Goal: Task Accomplishment & Management: Manage account settings

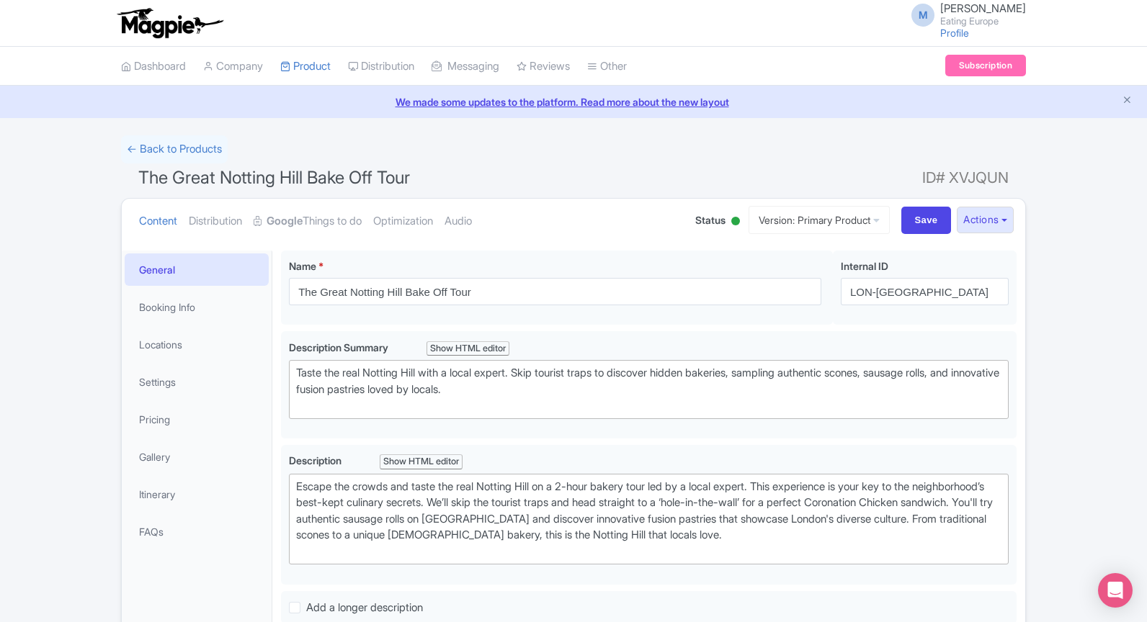
scroll to position [523, 0]
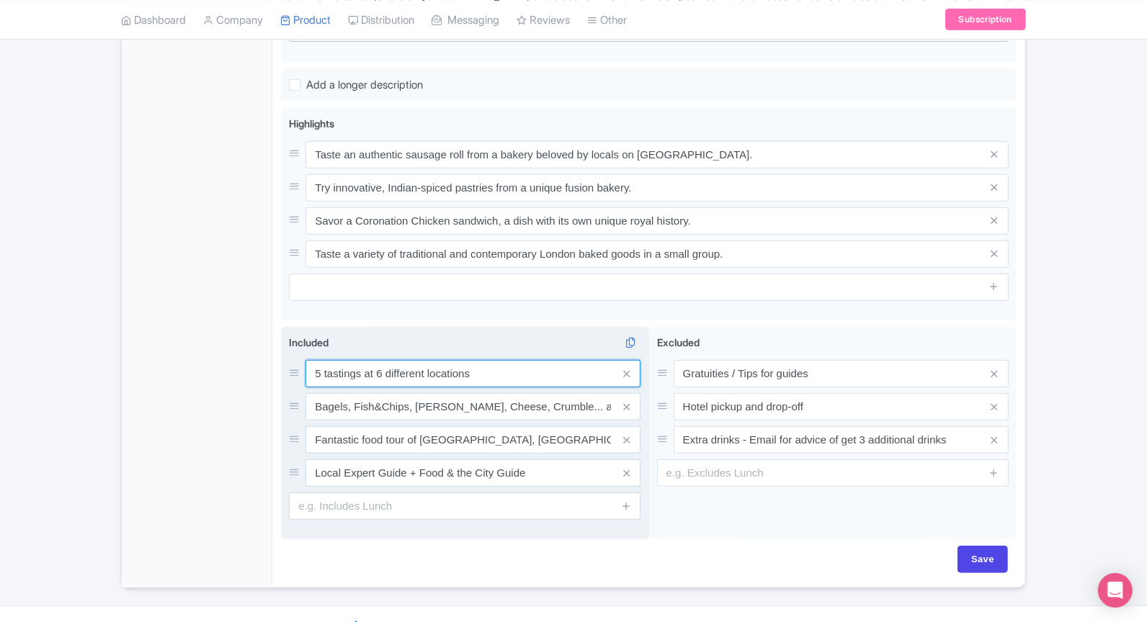
drag, startPoint x: 375, startPoint y: 368, endPoint x: 485, endPoint y: 376, distance: 109.8
click at [485, 377] on input "5 tastings at 6 different locations" at bounding box center [472, 373] width 335 height 27
click at [373, 370] on input "5 tastings at local" at bounding box center [472, 373] width 335 height 27
click at [545, 370] on input "5 tastings at diferent local" at bounding box center [472, 373] width 335 height 27
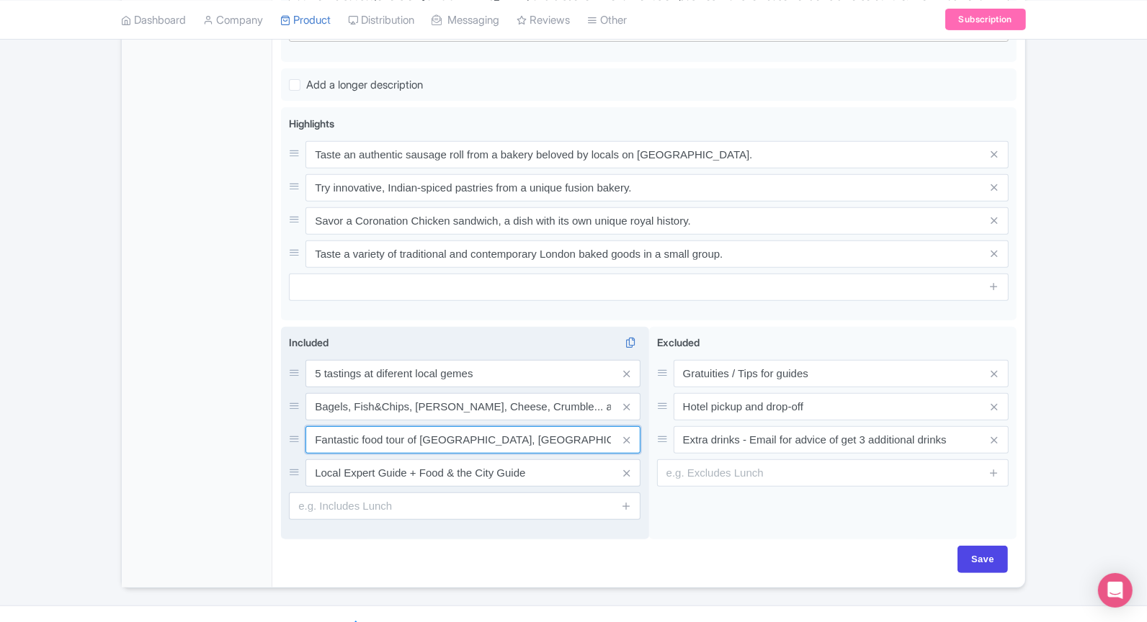
click at [577, 431] on input "Fantastic food tour of Spitalfields, Brick Lane & Shoreditch." at bounding box center [472, 439] width 335 height 27
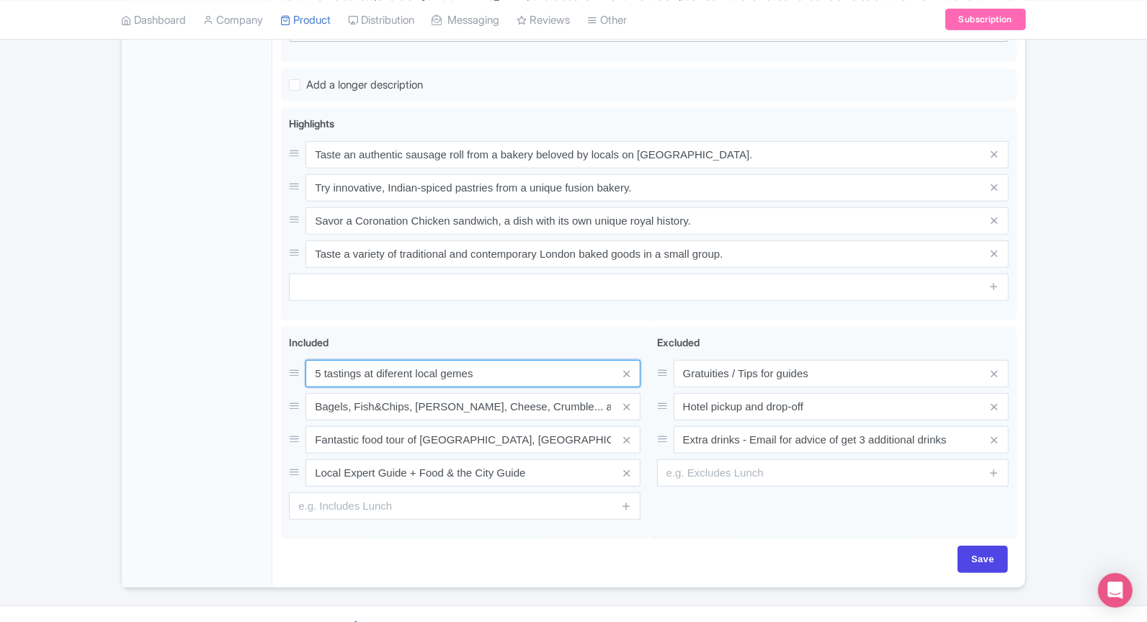
drag, startPoint x: 480, startPoint y: 368, endPoint x: 242, endPoint y: 364, distance: 238.4
click at [242, 364] on div "General Booking Info Locations Settings Pricing Gallery Itinerary FAQs The Grea…" at bounding box center [573, 153] width 903 height 869
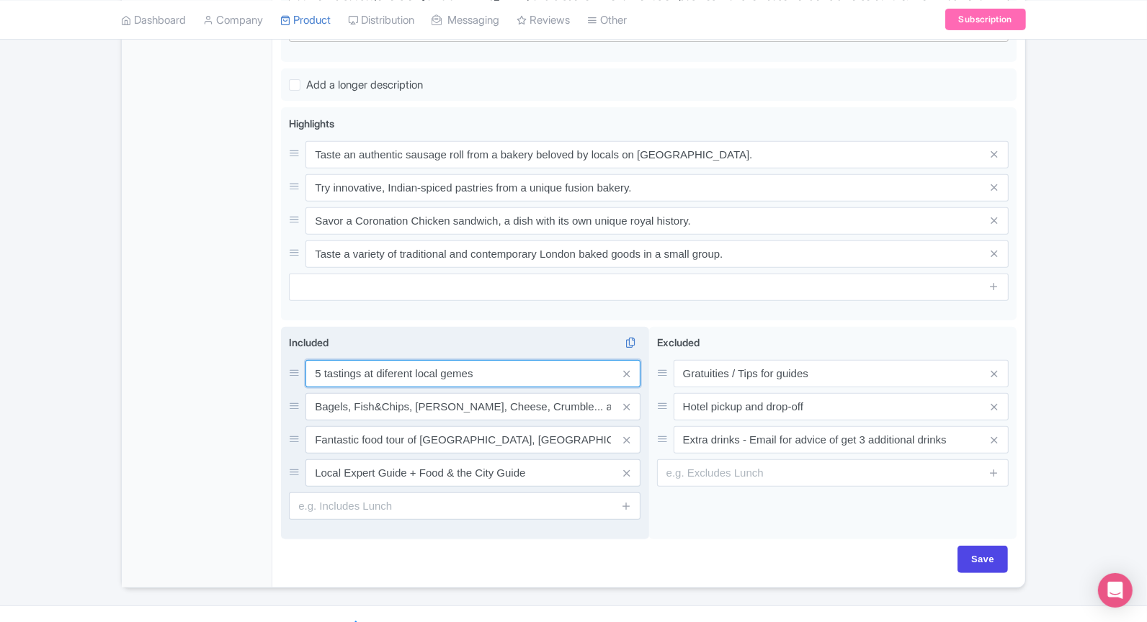
click at [518, 372] on input "5 tastings at diferent local gemes" at bounding box center [472, 373] width 335 height 27
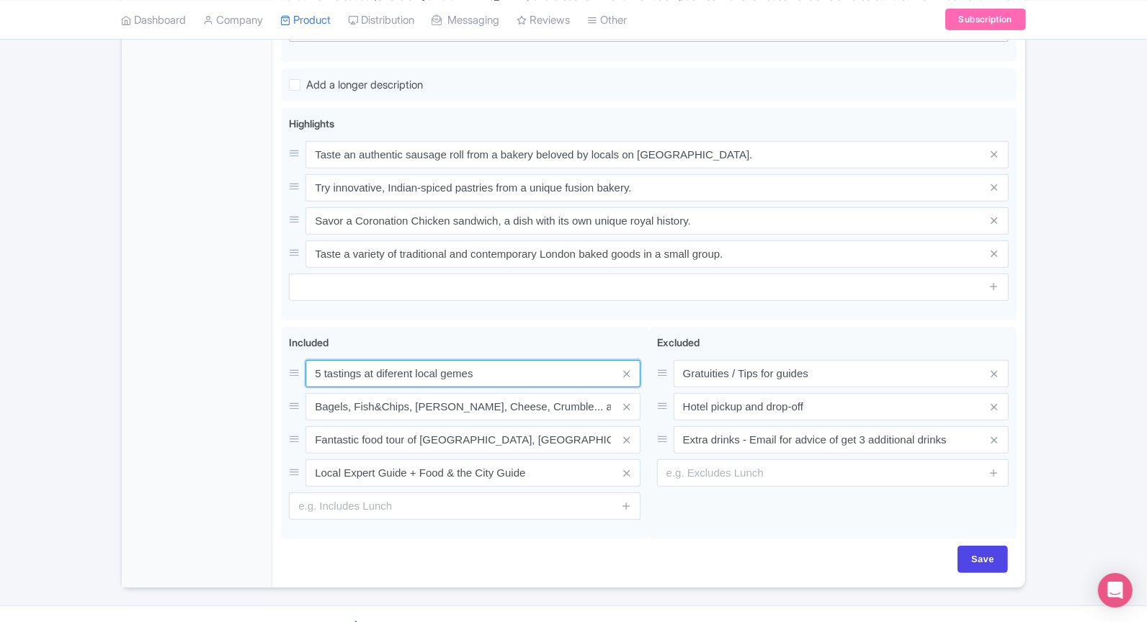
drag, startPoint x: 518, startPoint y: 372, endPoint x: 202, endPoint y: 364, distance: 316.3
click at [202, 364] on div "General Booking Info Locations Settings Pricing Gallery Itinerary FAQs The Grea…" at bounding box center [573, 153] width 903 height 869
paste input "Enjoy five unique tastings at five different local gem"
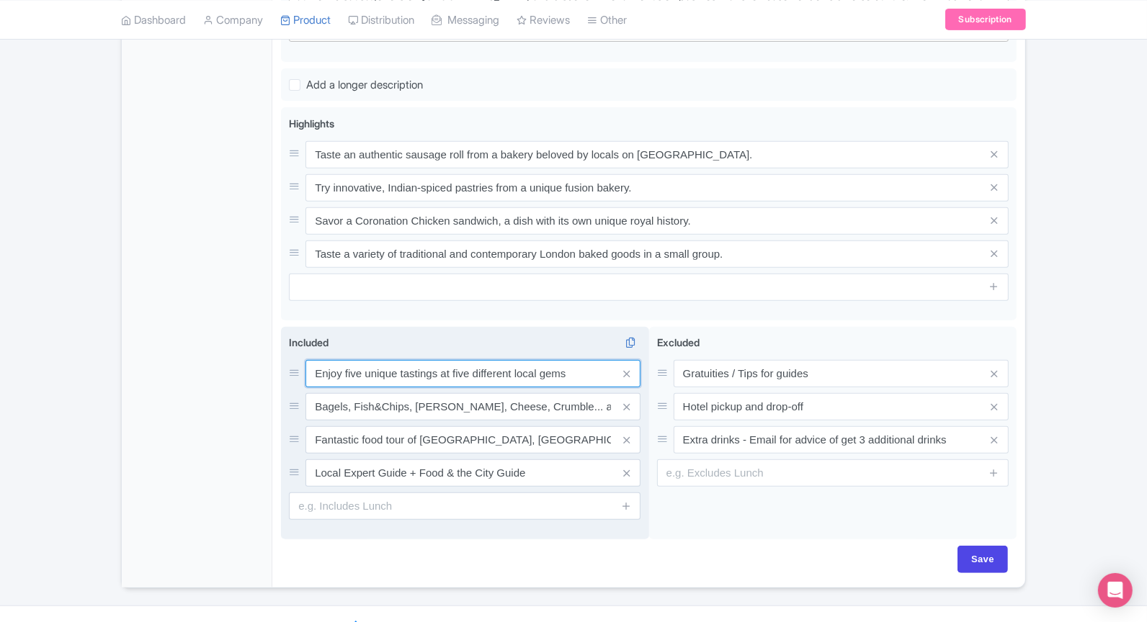
click at [351, 370] on input "Enjoy five unique tastings at five different local gems" at bounding box center [472, 373] width 335 height 27
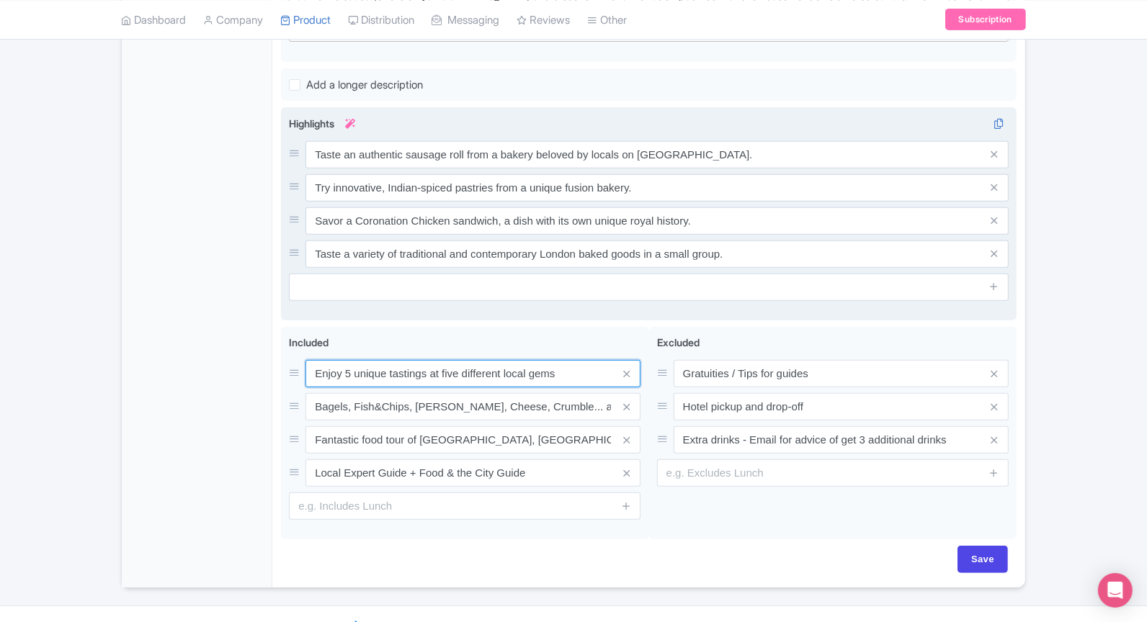
type input "Enjoy 5 unique tastings at five different local gems"
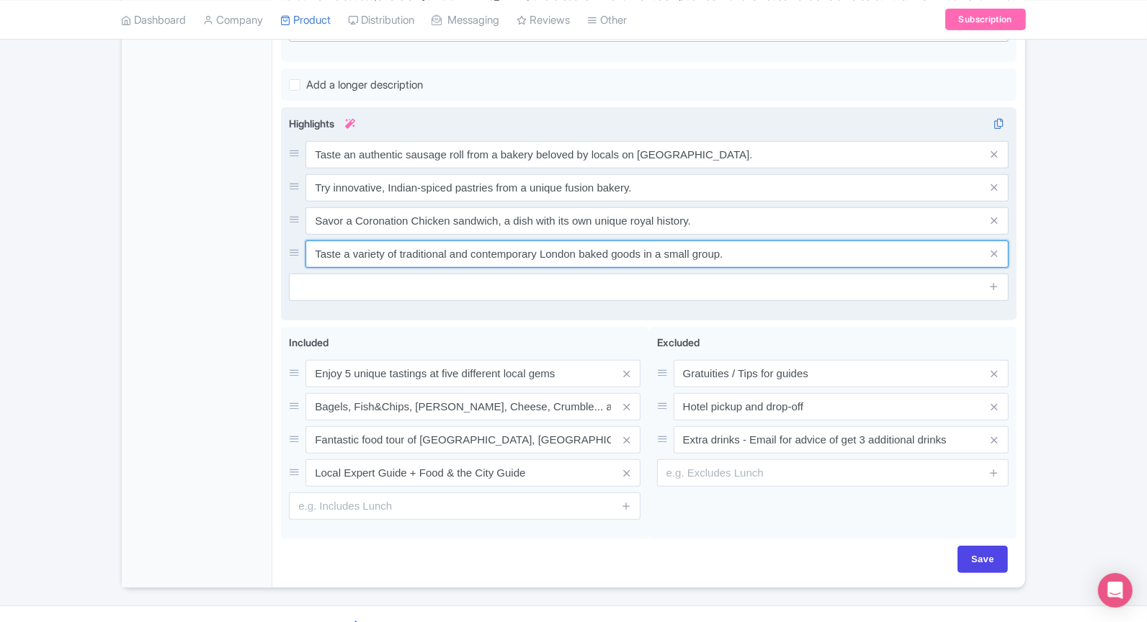
drag, startPoint x: 764, startPoint y: 257, endPoint x: 359, endPoint y: 126, distance: 425.5
click at [359, 126] on div "Highlights i Taste an authentic sausage roll from a bakery beloved by locals on…" at bounding box center [649, 208] width 720 height 185
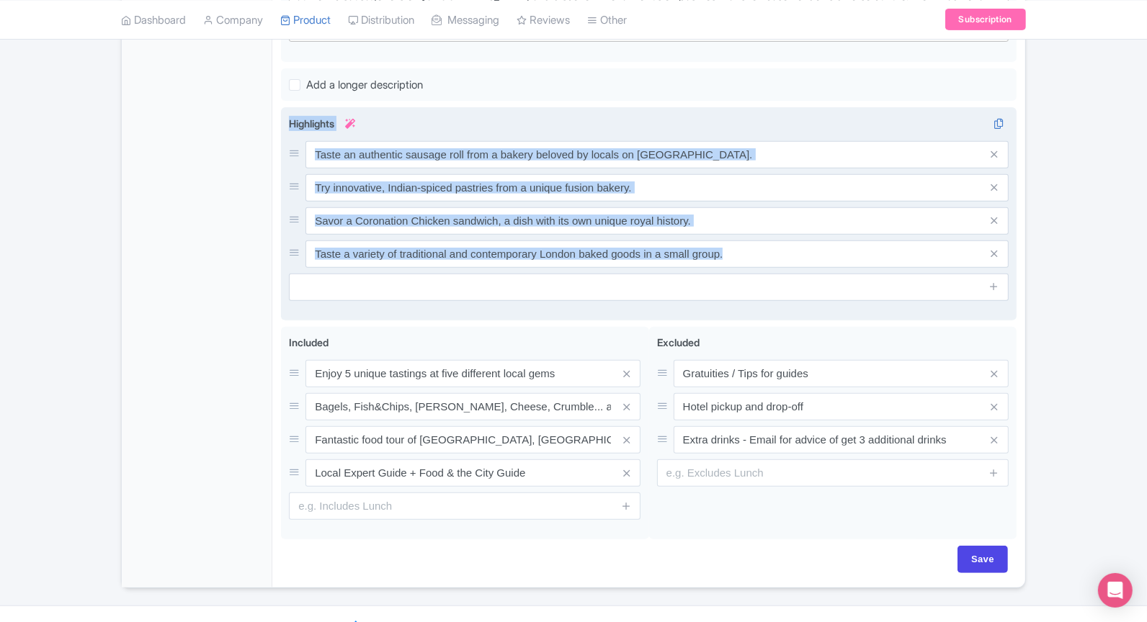
drag, startPoint x: 290, startPoint y: 119, endPoint x: 665, endPoint y: 290, distance: 411.6
click at [665, 290] on div "Highlights i Taste an authentic sausage roll from a bakery beloved by locals on…" at bounding box center [649, 208] width 720 height 185
copy div "Highlights i"
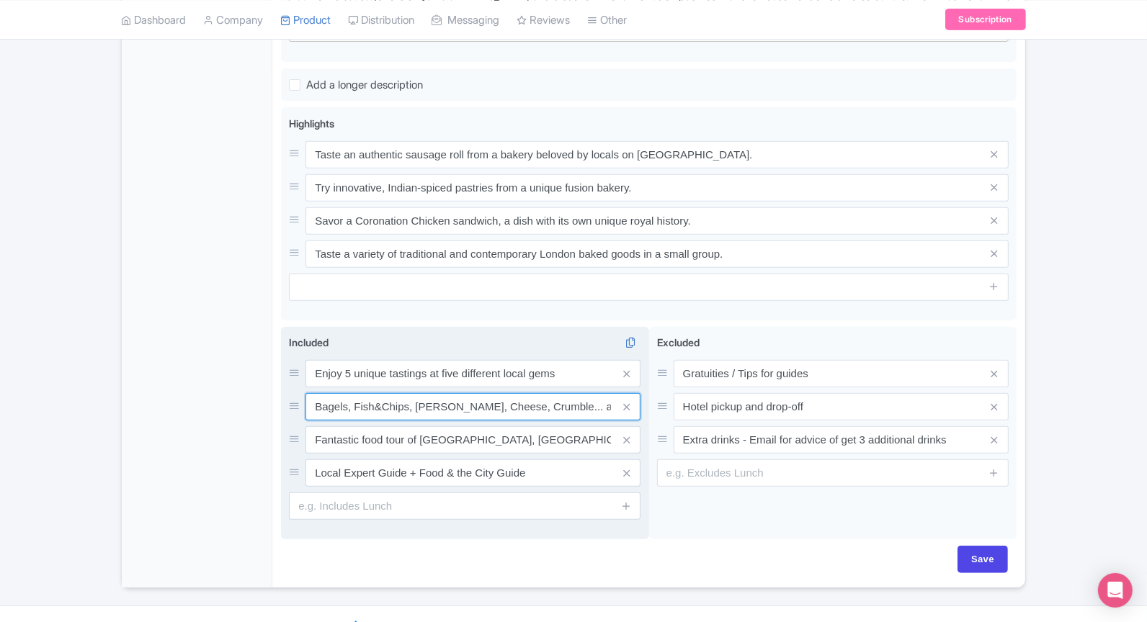
drag, startPoint x: 598, startPoint y: 398, endPoint x: 315, endPoint y: 395, distance: 283.1
click at [315, 395] on input "Bagels, Fish&Chips, Curry, Cheese, Crumble... and more" at bounding box center [472, 406] width 335 height 27
paste input "authentic sausage roll at a legendary bakery on Portobello Road"
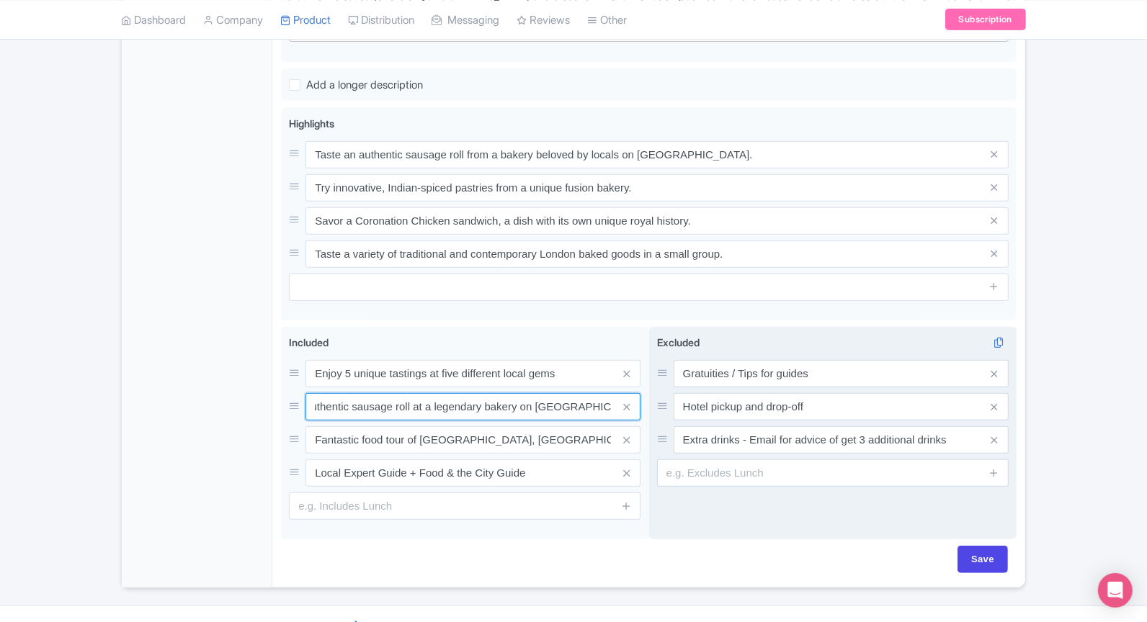
scroll to position [0, 11]
drag, startPoint x: 414, startPoint y: 402, endPoint x: 658, endPoint y: 403, distance: 244.2
click at [658, 403] on div "8 tastings at 6 different locations Bagels, Fish&Chips, Curry, Cheese, Crumble.…" at bounding box center [648, 436] width 735 height 219
type input "authentic sausage roll,"
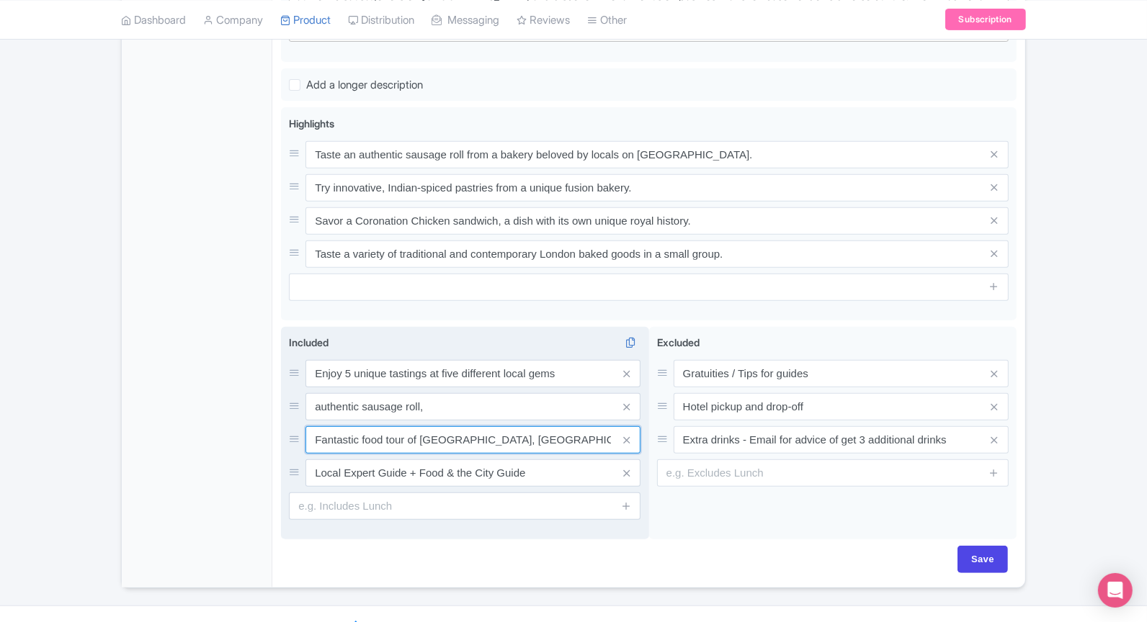
drag, startPoint x: 604, startPoint y: 438, endPoint x: 299, endPoint y: 427, distance: 305.6
click at [299, 427] on div "Fantastic food tour of Spitalfields, Brick Lane & Shoreditch." at bounding box center [464, 439] width 351 height 27
paste input "unique Indian-spiced pastries"
drag, startPoint x: 320, startPoint y: 439, endPoint x: 300, endPoint y: 439, distance: 20.2
click at [300, 439] on div "unique Indian-spiced pastries" at bounding box center [464, 439] width 351 height 27
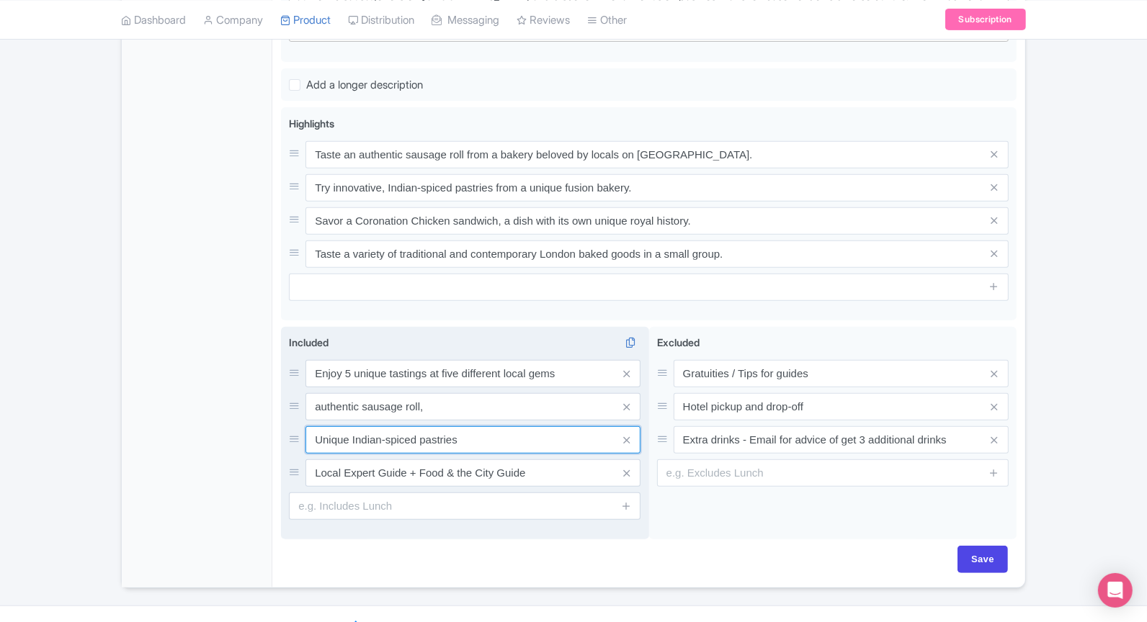
type input "Unique Indian-spiced pastries"
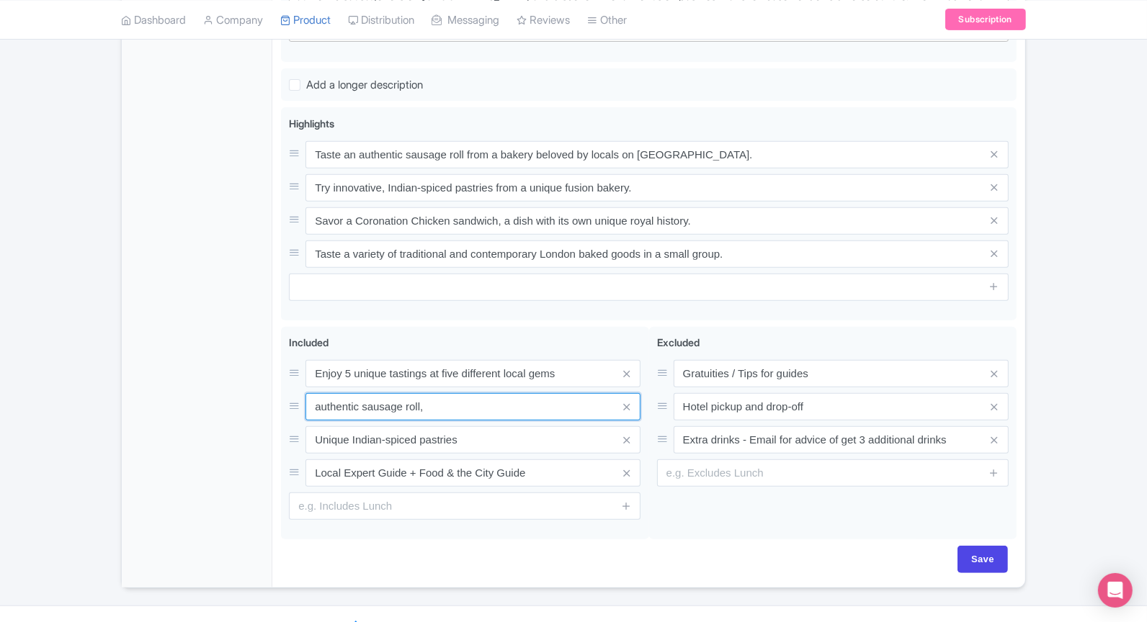
drag, startPoint x: 462, startPoint y: 405, endPoint x: 189, endPoint y: 404, distance: 273.7
click at [189, 404] on div "General Booking Info Locations Settings Pricing Gallery Itinerary FAQs The Grea…" at bounding box center [573, 153] width 903 height 869
paste input "Coronation Chicken sandwich"
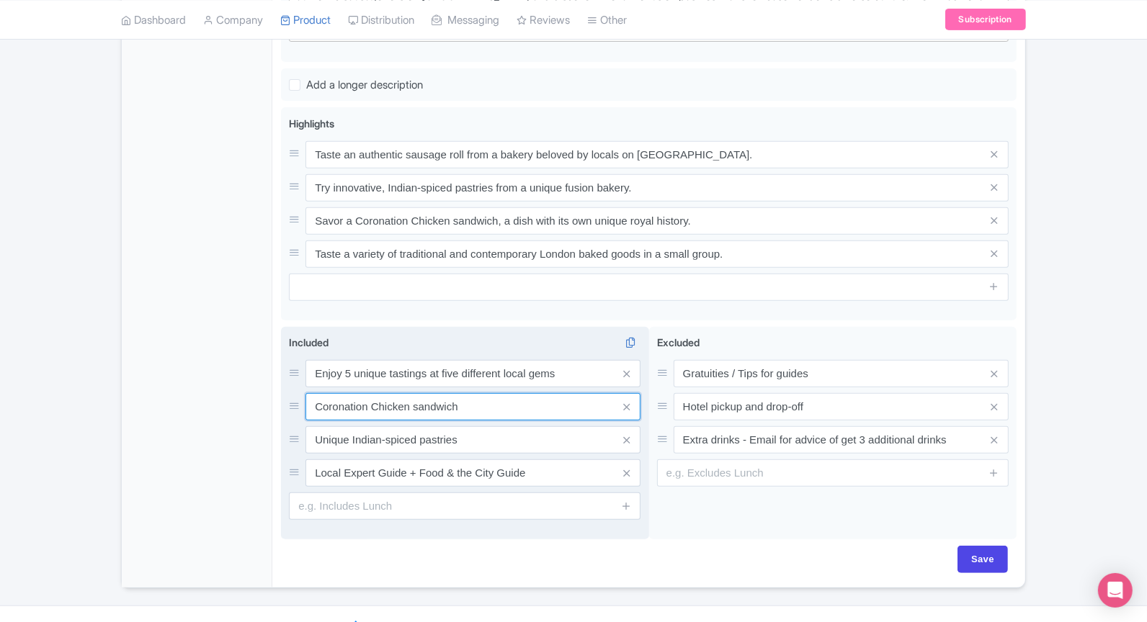
click at [493, 406] on input "Coronation Chicken sandwich" at bounding box center [472, 406] width 335 height 27
paste input "an authentic sausage rol"
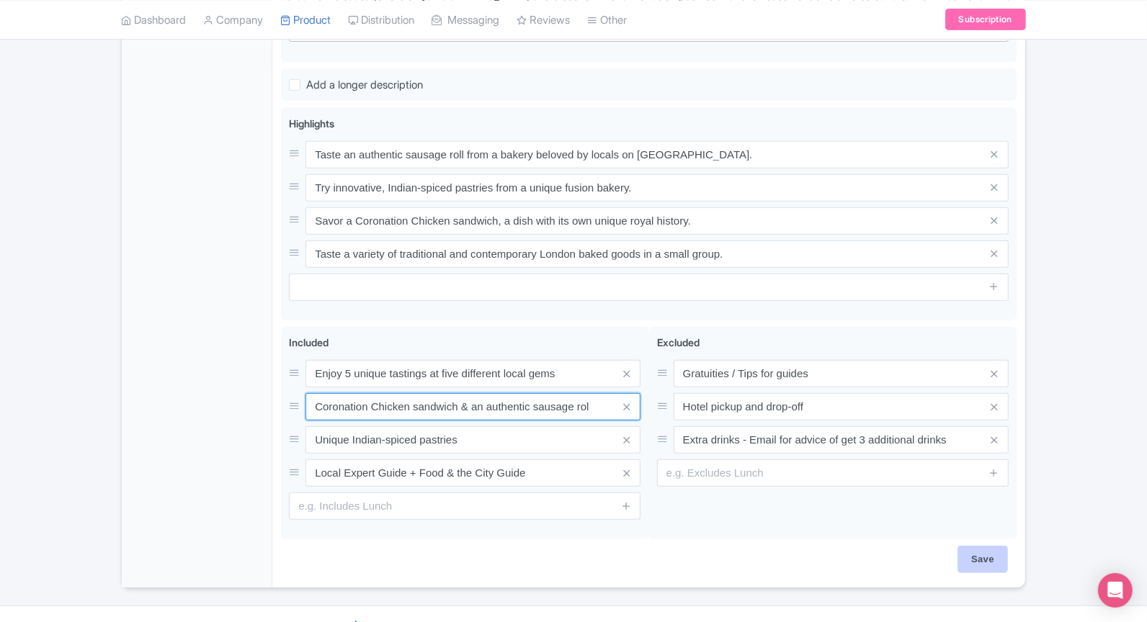
type input "Coronation Chicken sandwich & an authentic sausage rol"
click at [995, 547] on input "Save" at bounding box center [982, 559] width 50 height 27
type input "Update Product"
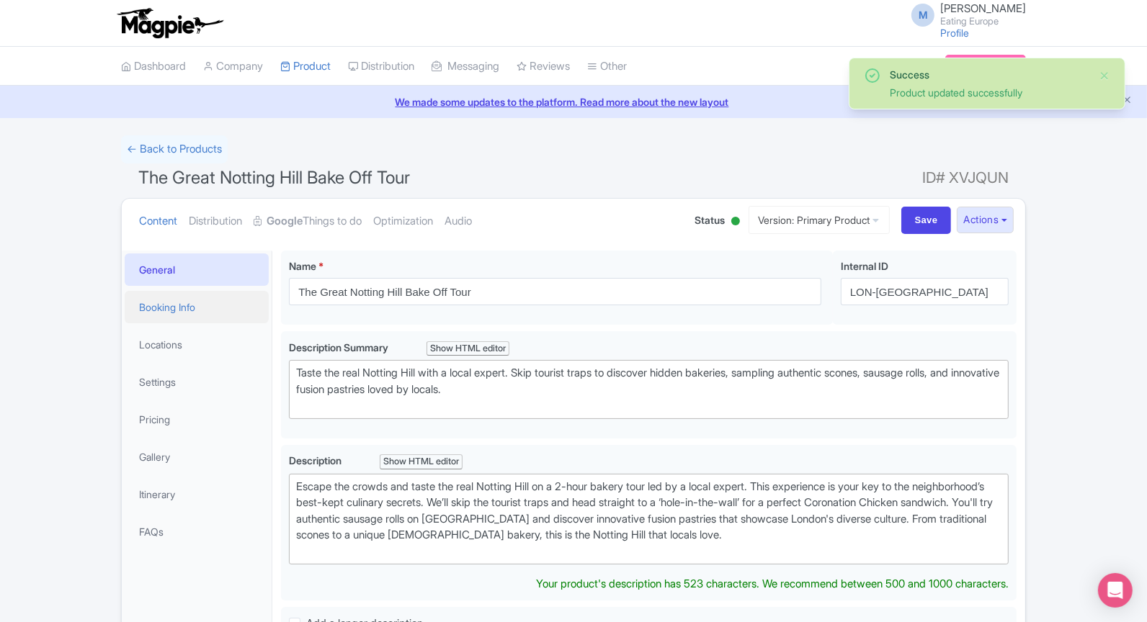
click at [210, 309] on link "Booking Info" at bounding box center [197, 307] width 144 height 32
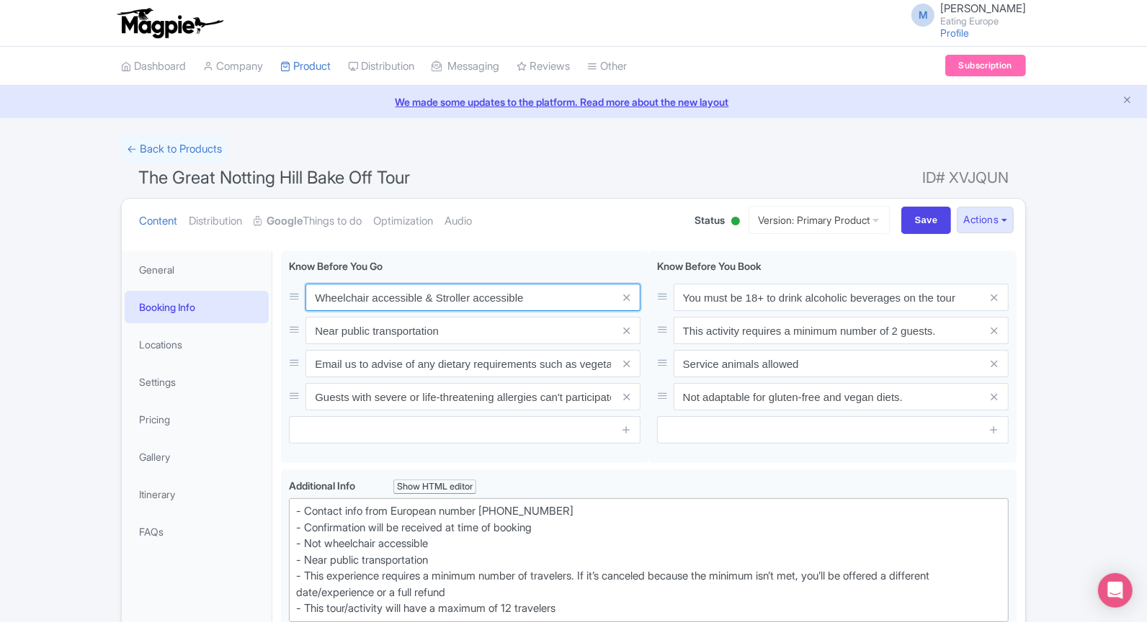
drag, startPoint x: 322, startPoint y: 297, endPoint x: 263, endPoint y: 297, distance: 59.1
type input "Not wheelchair accessible & Stroller accessible"
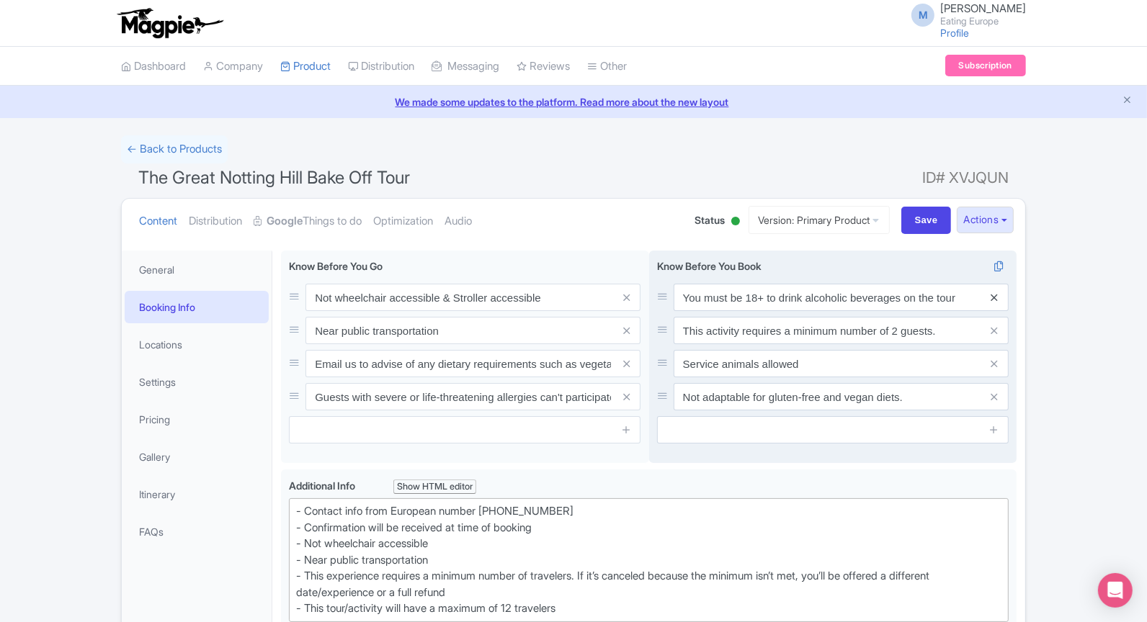
click at [993, 293] on icon at bounding box center [993, 297] width 6 height 11
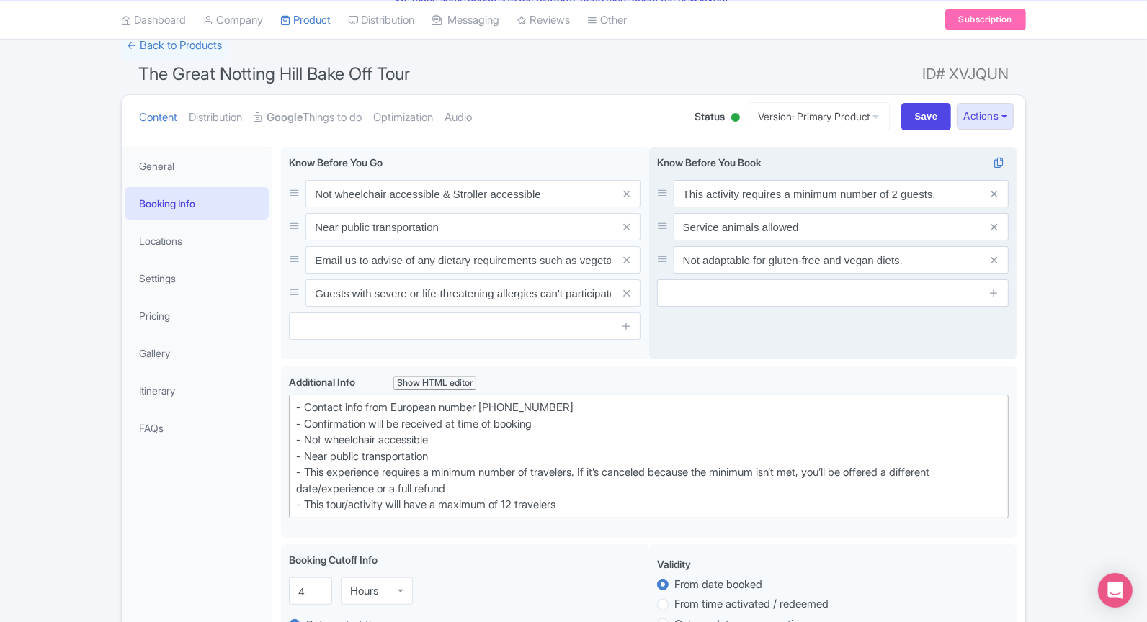
scroll to position [170, 0]
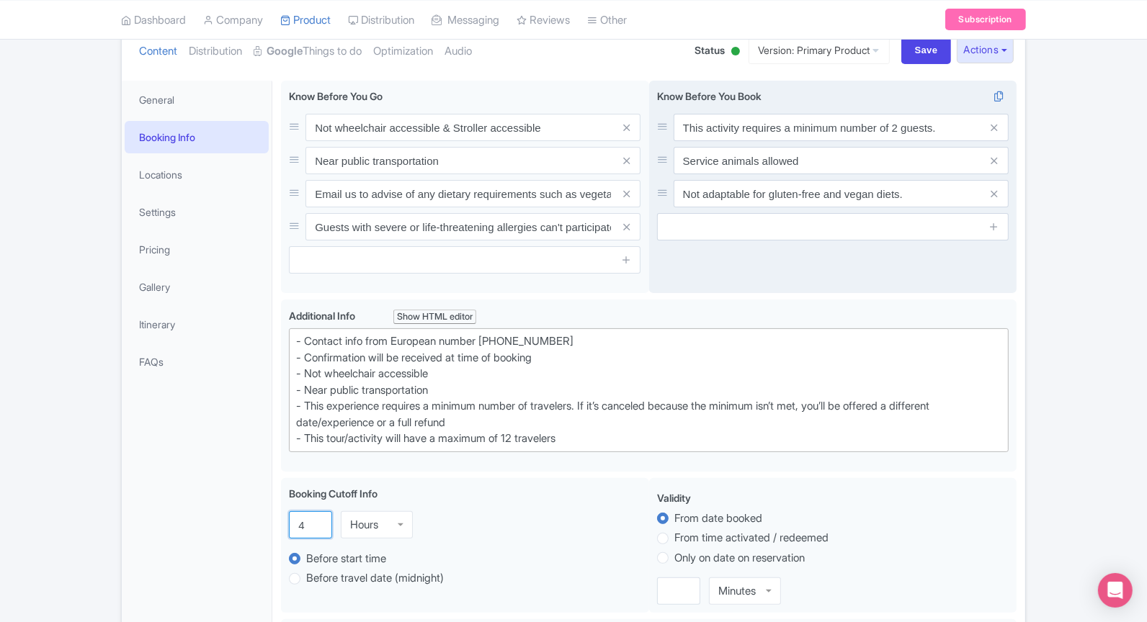
drag, startPoint x: 306, startPoint y: 519, endPoint x: 247, endPoint y: 514, distance: 59.3
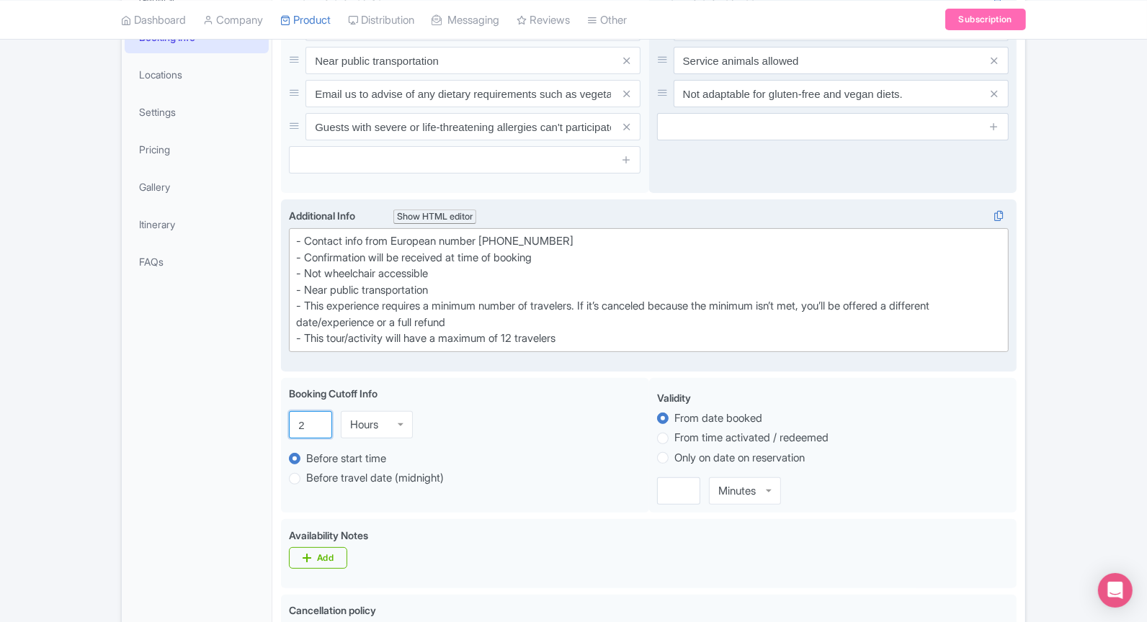
scroll to position [125, 0]
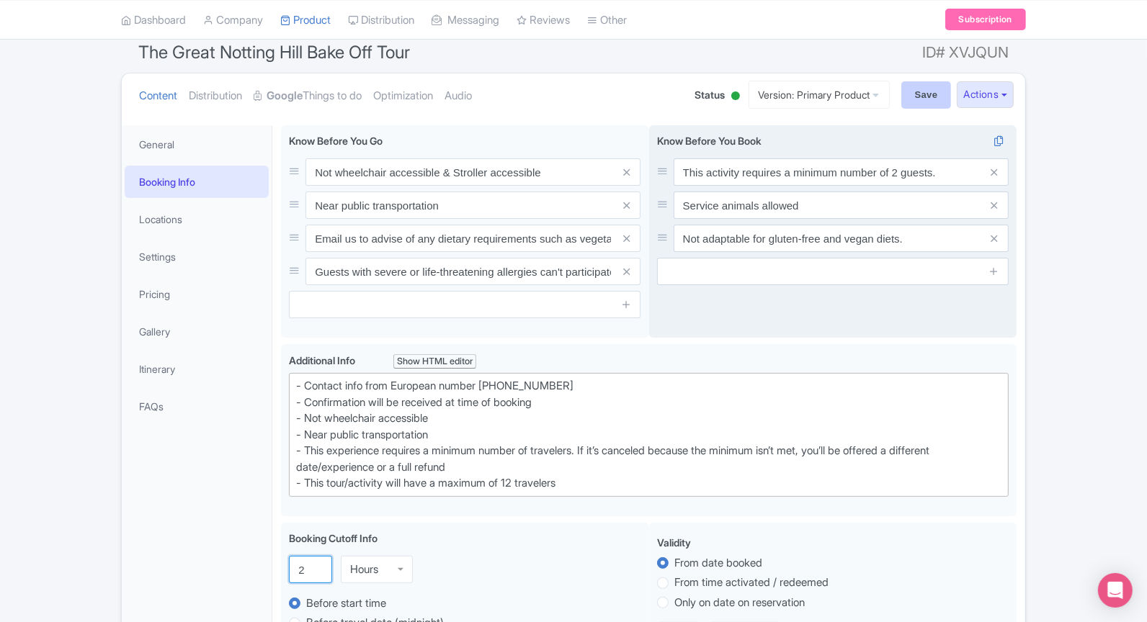
type input "2"
click at [928, 98] on input "Save" at bounding box center [926, 94] width 50 height 27
type input "Saving..."
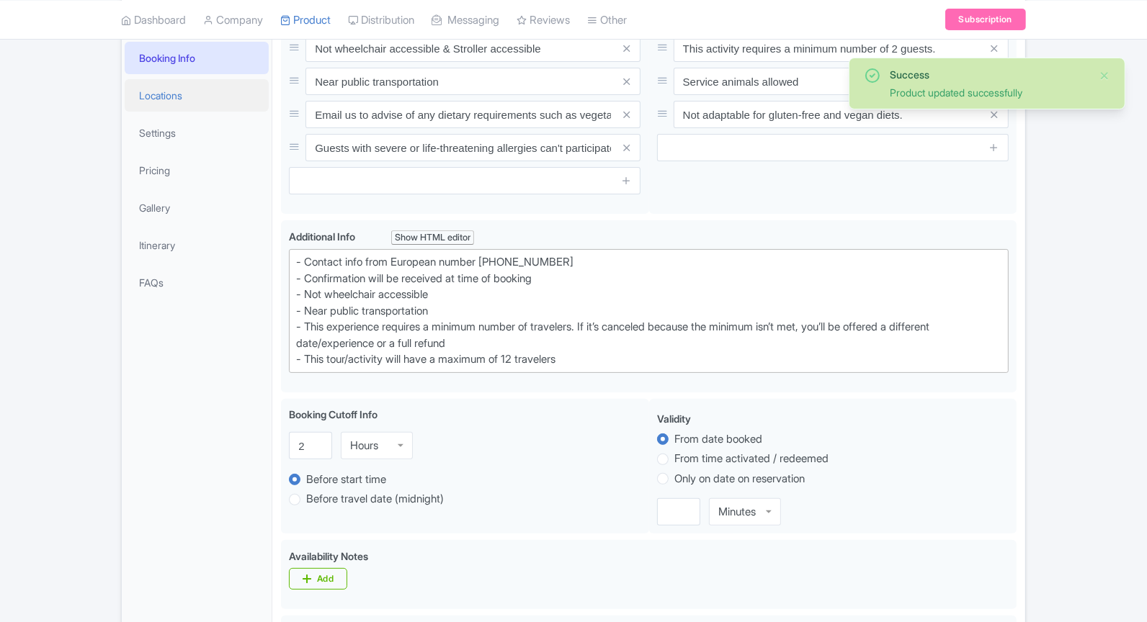
scroll to position [249, 0]
click at [199, 96] on link "Locations" at bounding box center [197, 95] width 144 height 32
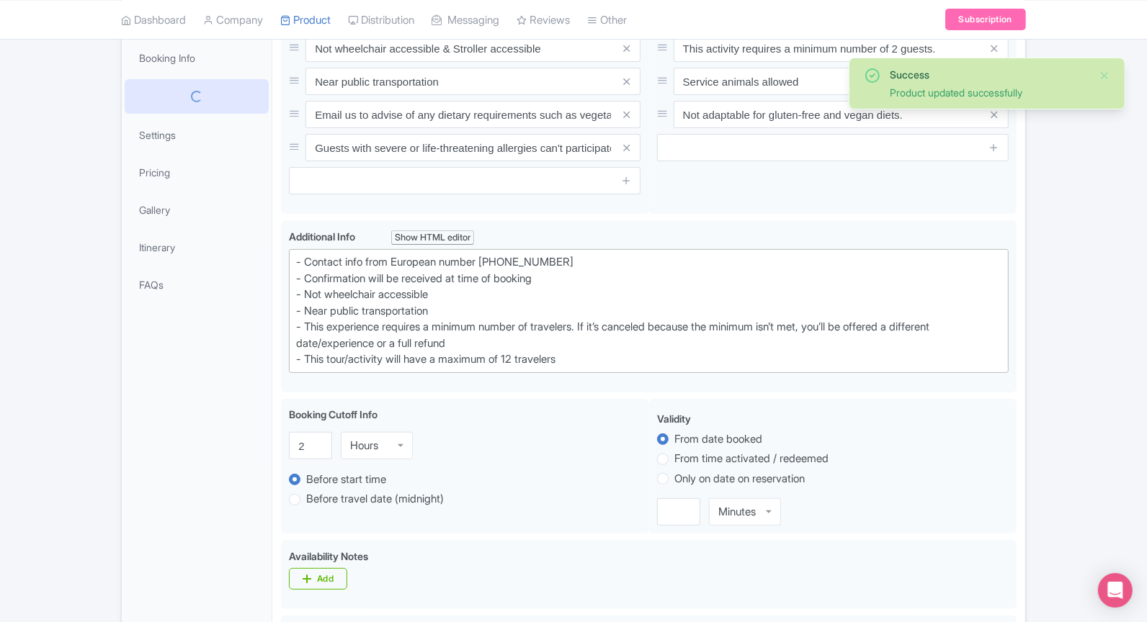
scroll to position [188, 0]
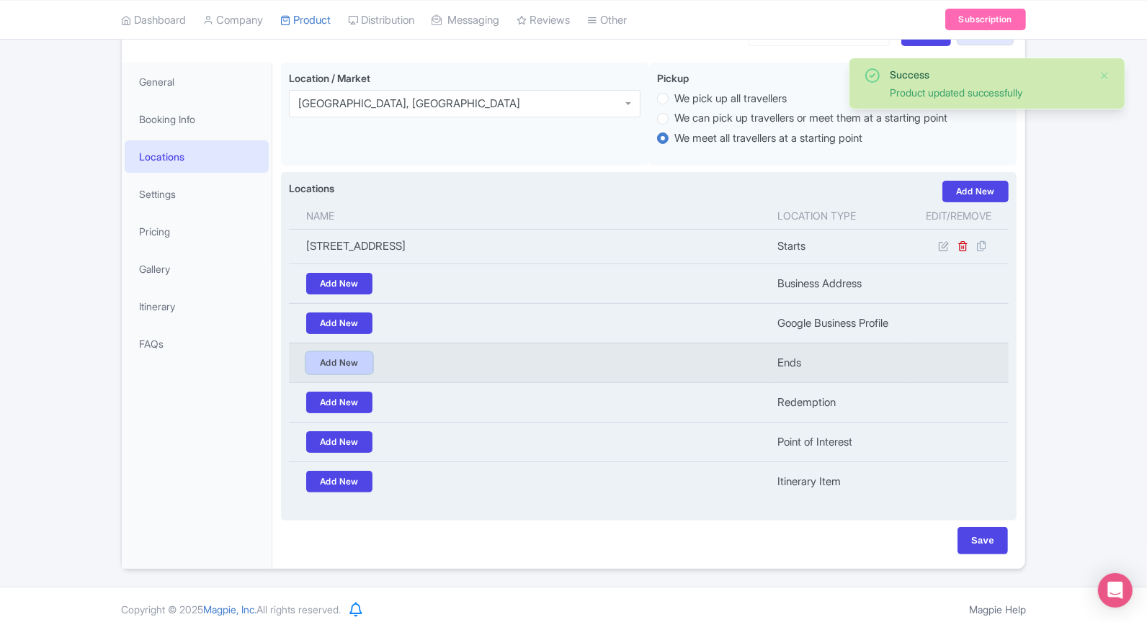
click at [355, 356] on link "Add New" at bounding box center [339, 363] width 66 height 22
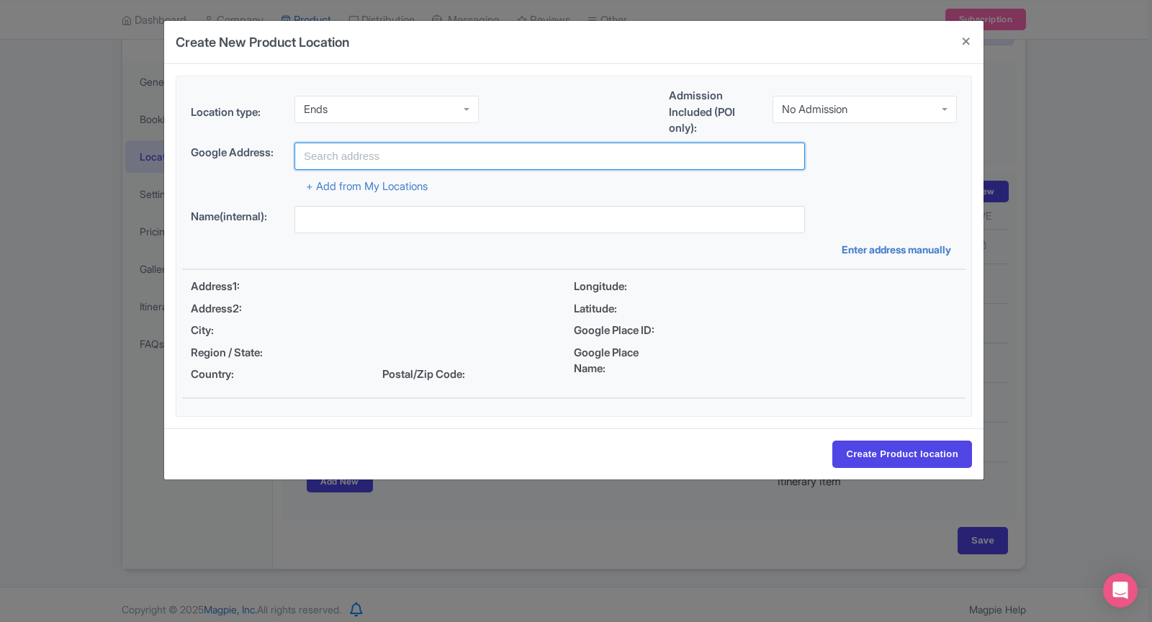
click at [445, 155] on input "text" at bounding box center [550, 156] width 511 height 27
paste input "Moi Et Toi - [STREET_ADDRESS]"
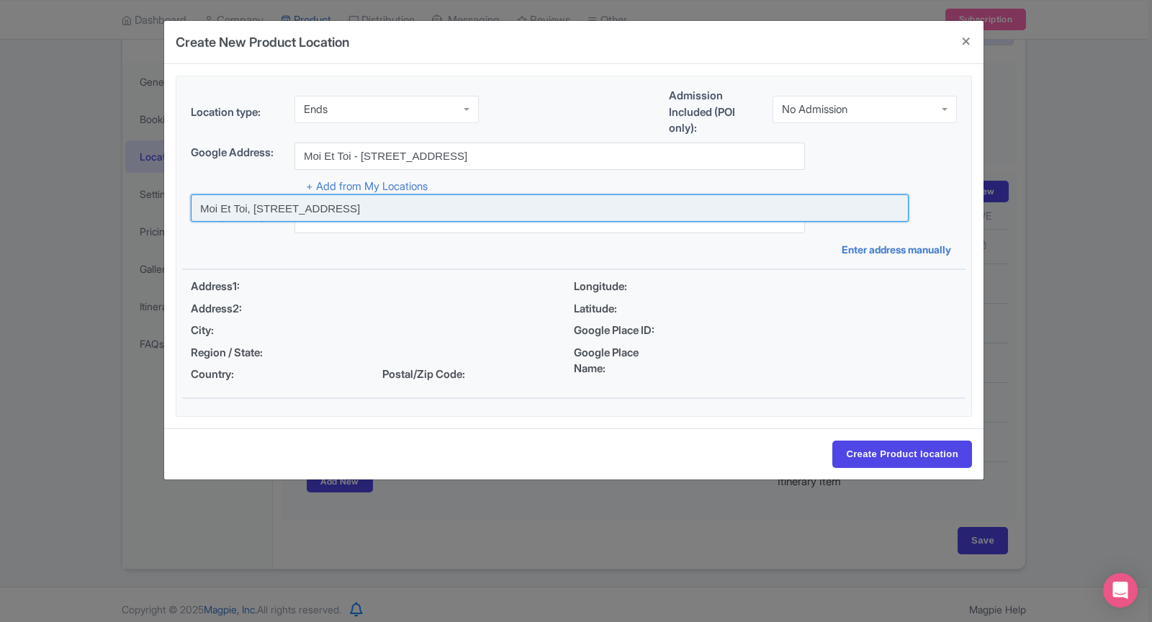
click at [420, 205] on input at bounding box center [550, 207] width 718 height 27
type input "Moi Et Toi, [STREET_ADDRESS]"
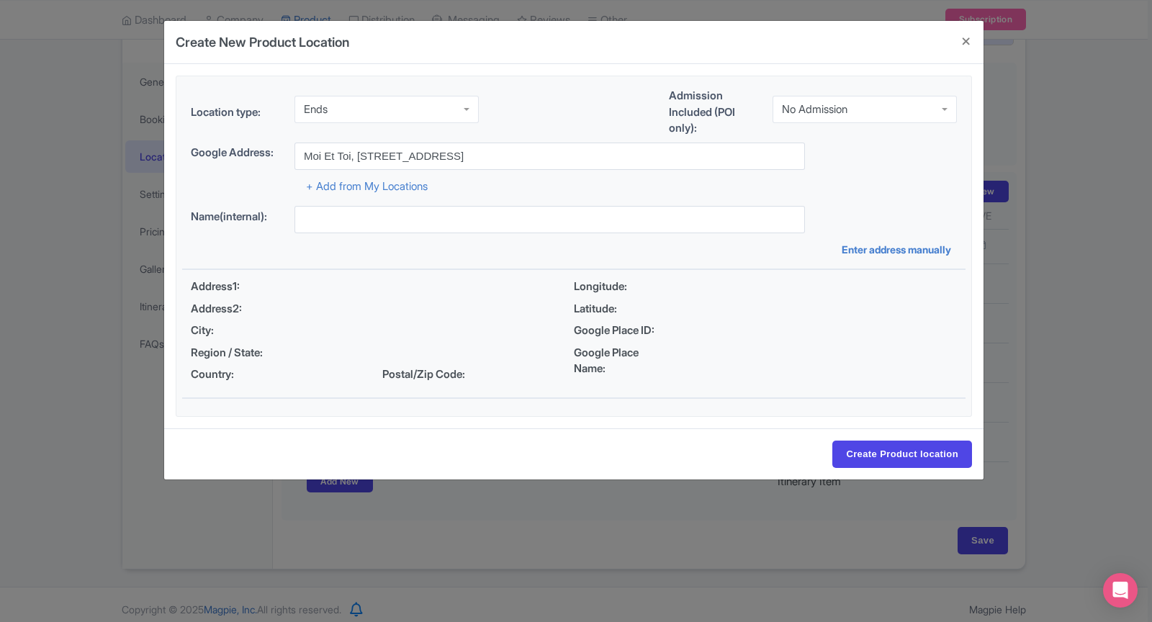
type input "Moi Et Toi, [STREET_ADDRESS]"
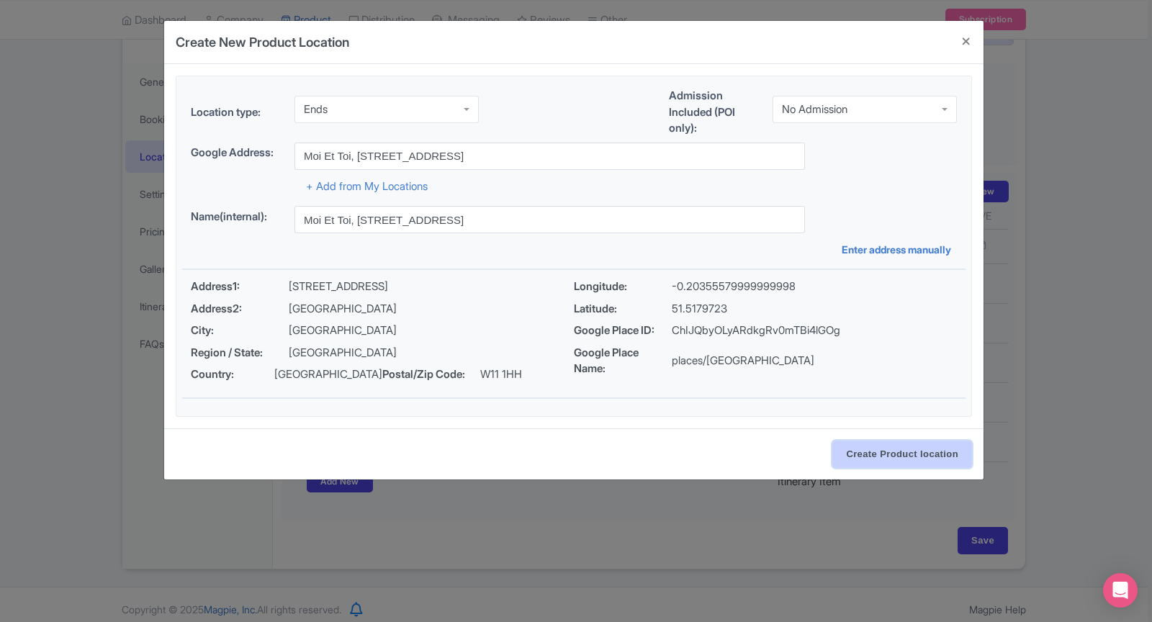
click at [879, 454] on input "Create Product location" at bounding box center [903, 454] width 140 height 27
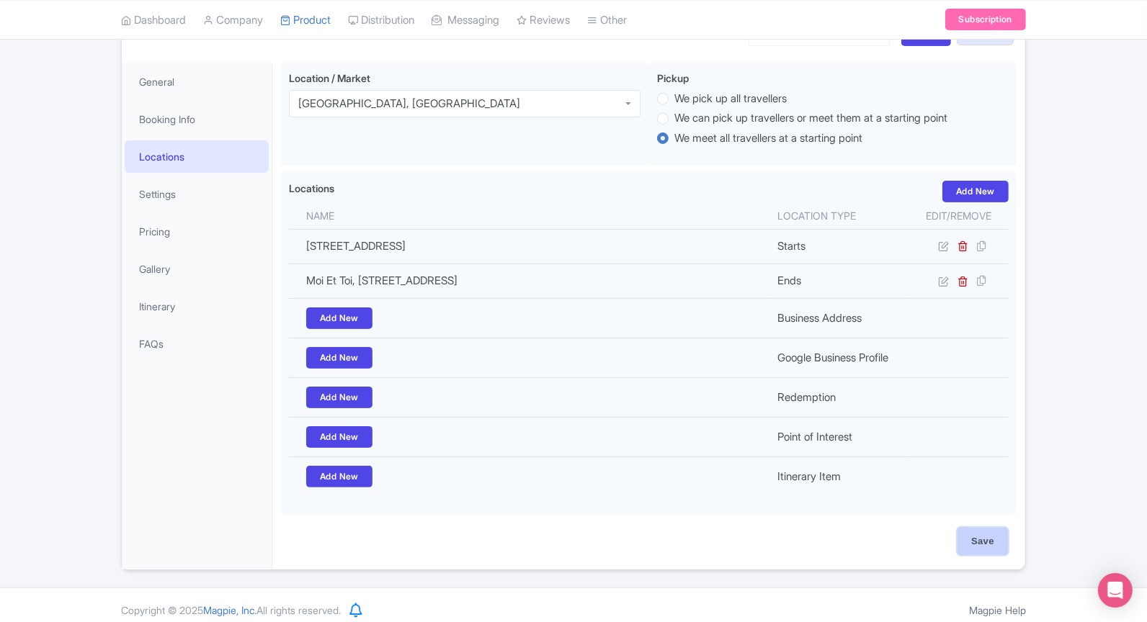
click at [982, 541] on input "Save" at bounding box center [982, 541] width 50 height 27
type input "Update Product"
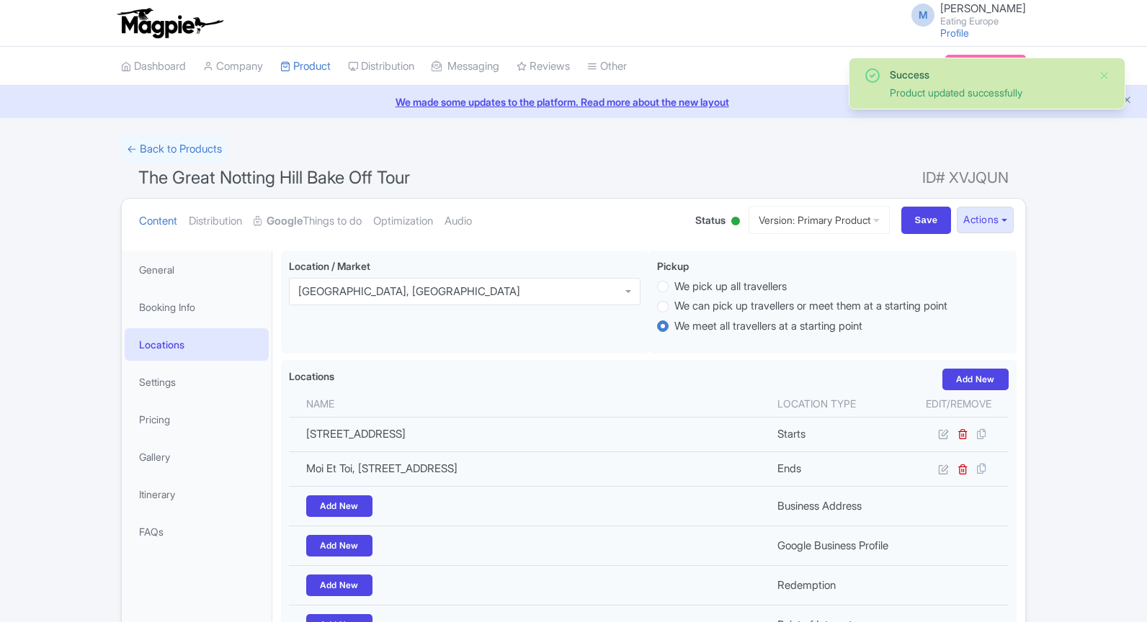
scroll to position [184, 0]
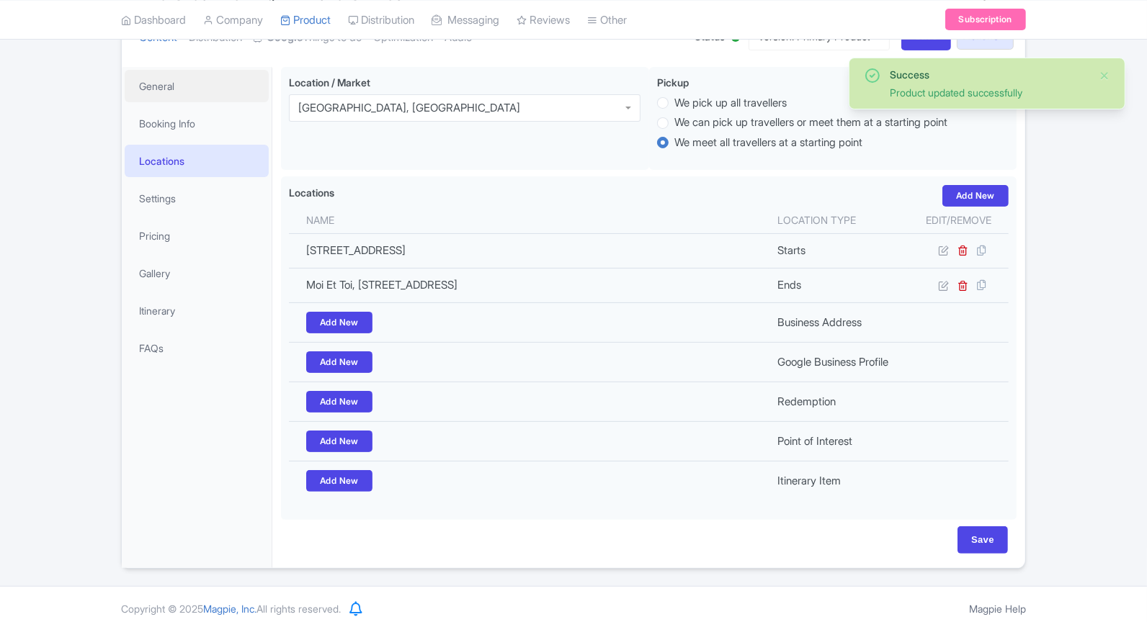
click at [167, 79] on link "General" at bounding box center [197, 86] width 144 height 32
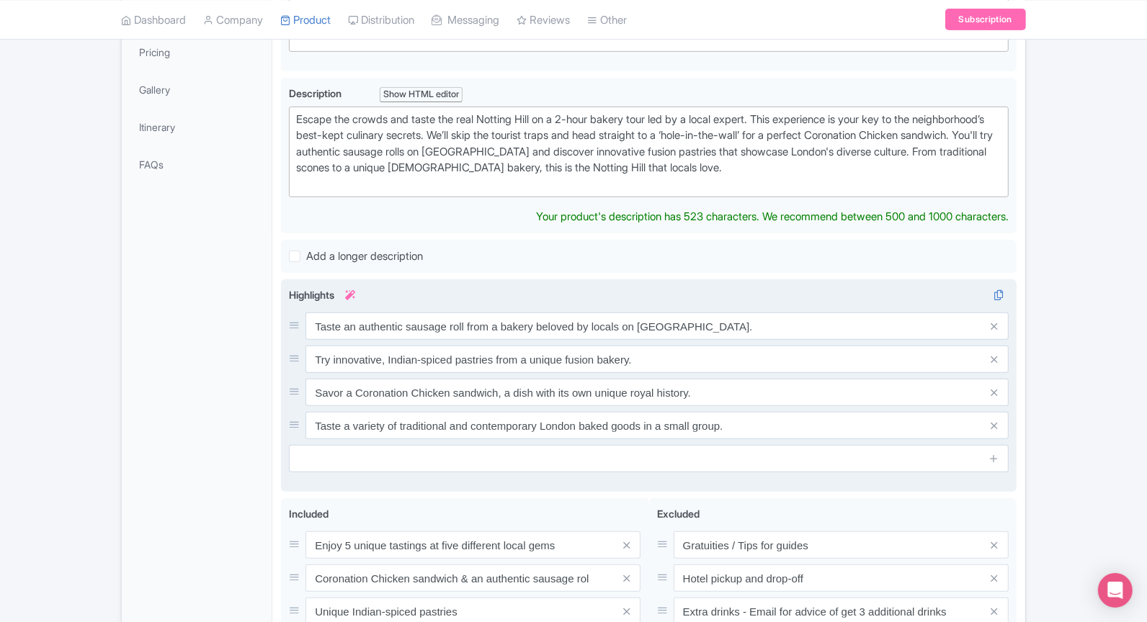
scroll to position [372, 0]
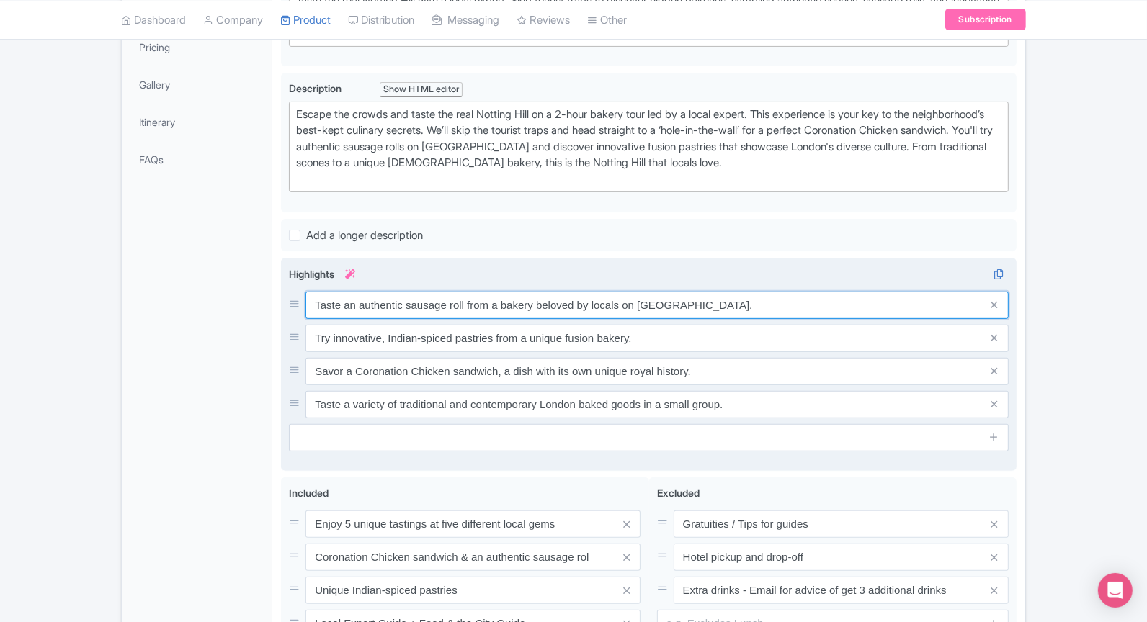
drag, startPoint x: 405, startPoint y: 316, endPoint x: 504, endPoint y: 322, distance: 99.6
click at [504, 322] on div "Taste an authentic sausage roll from a bakery beloved by locals on Portobello R…" at bounding box center [649, 355] width 720 height 127
drag, startPoint x: 407, startPoint y: 300, endPoint x: 618, endPoint y: 305, distance: 211.1
click at [618, 305] on input "Taste an authentic sausage roll from a bakery beloved by locals on Portobello R…" at bounding box center [656, 305] width 703 height 27
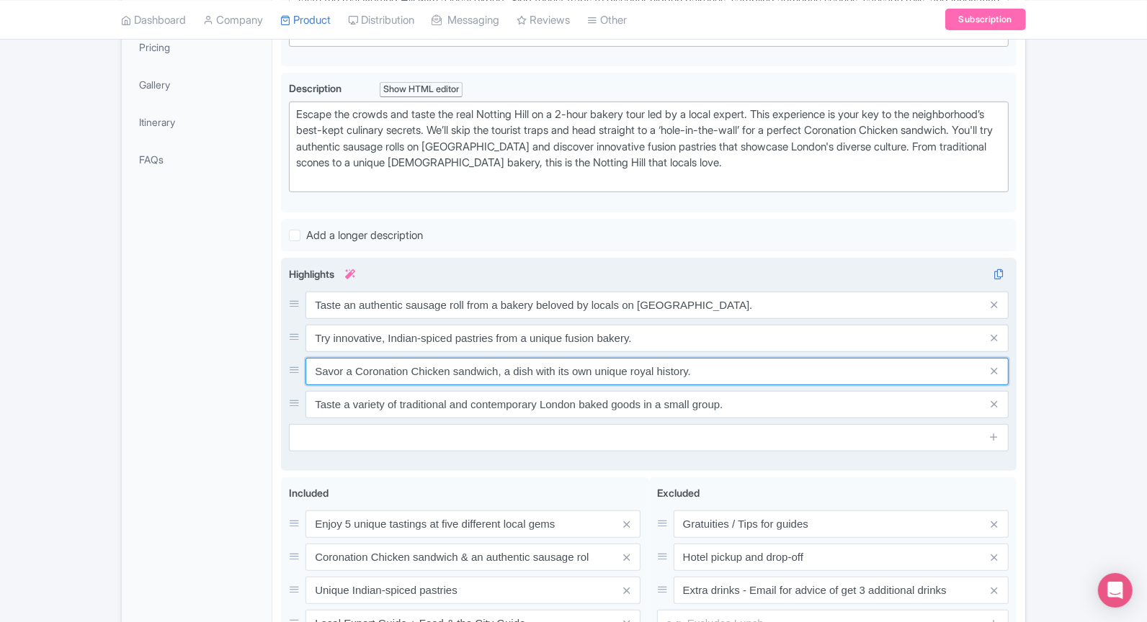
drag, startPoint x: 501, startPoint y: 367, endPoint x: 709, endPoint y: 378, distance: 208.5
click at [709, 378] on input "Savor a Coronation Chicken sandwich, a dish with its own unique royal history." at bounding box center [656, 371] width 703 height 27
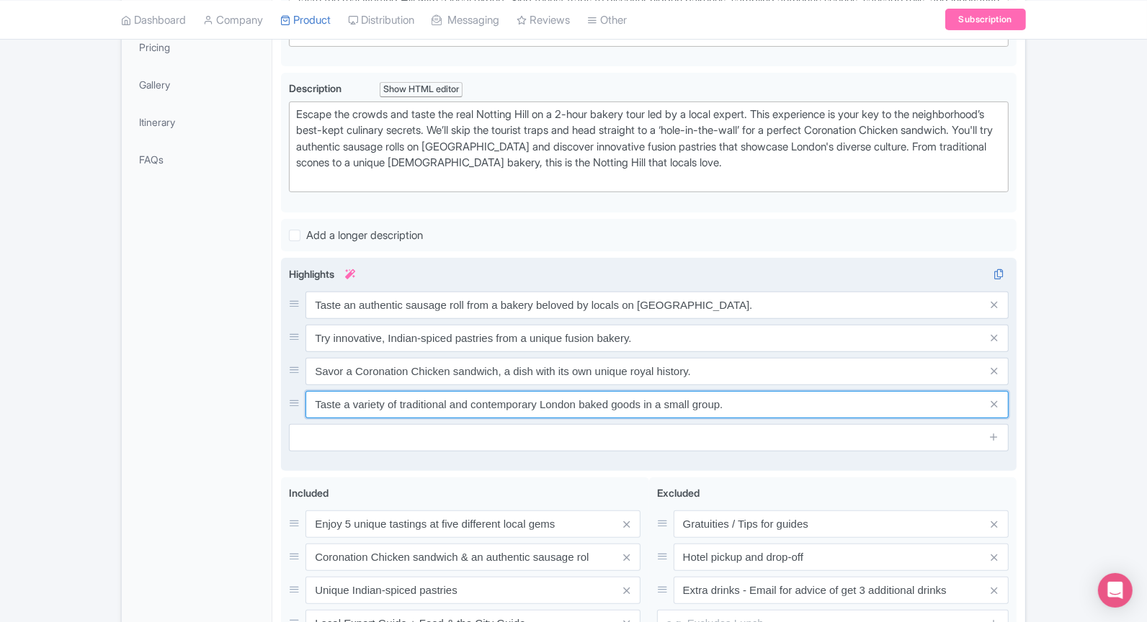
click at [539, 399] on input "Taste a variety of traditional and contemporary London baked goods in a small g…" at bounding box center [656, 404] width 703 height 27
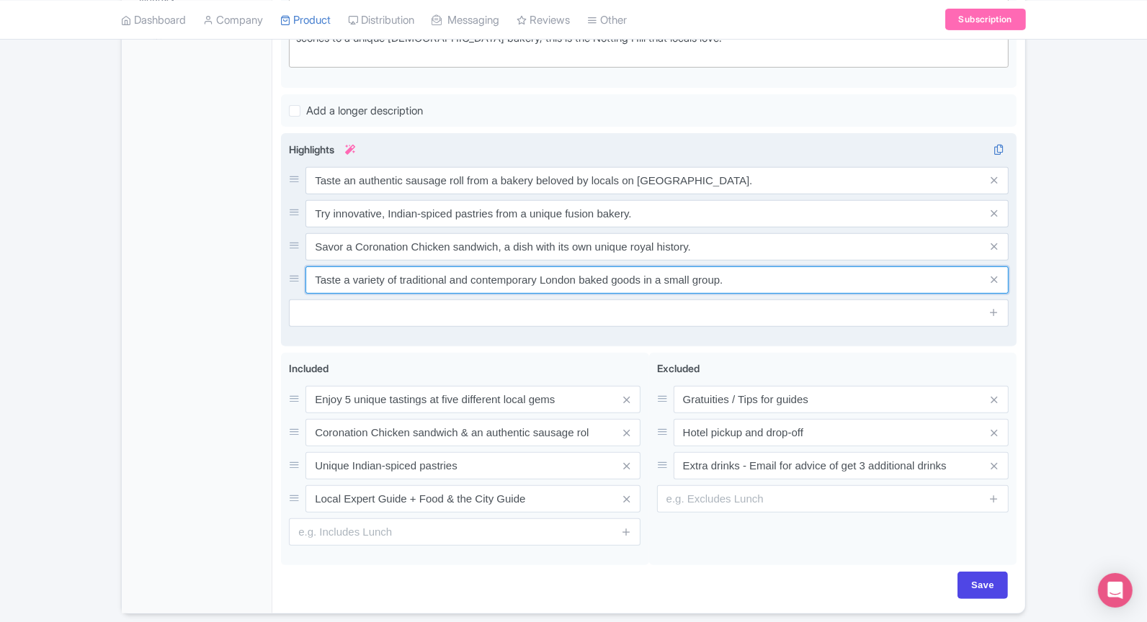
scroll to position [509, 0]
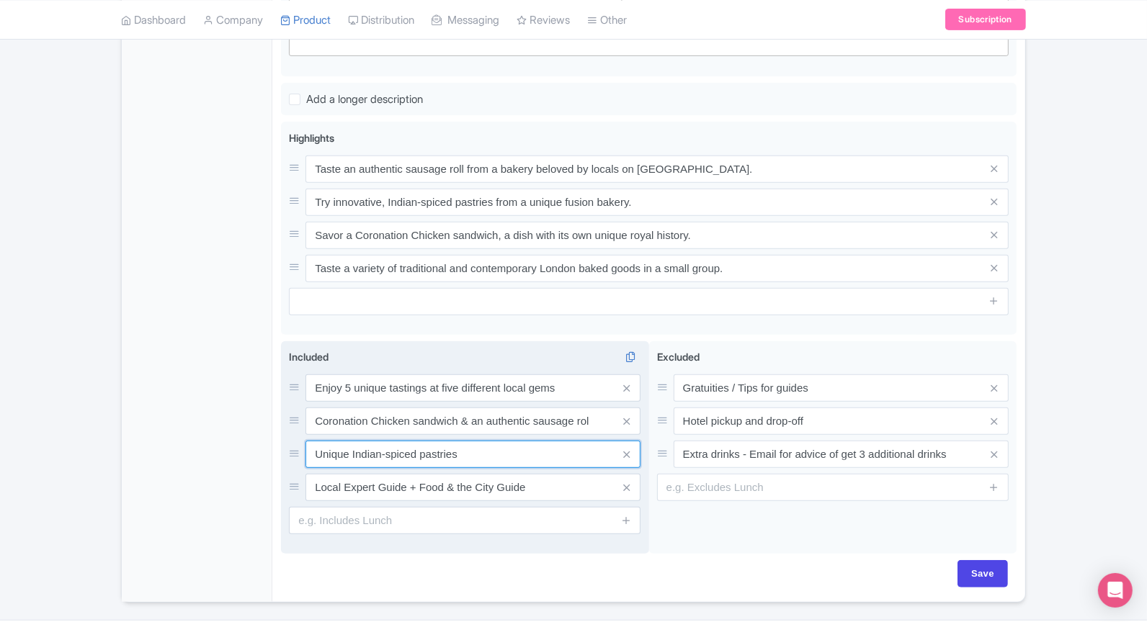
drag, startPoint x: 491, startPoint y: 449, endPoint x: 293, endPoint y: 449, distance: 197.4
click at [293, 449] on div "Unique Indian-spiced pastries" at bounding box center [464, 454] width 351 height 27
